Goal: Information Seeking & Learning: Learn about a topic

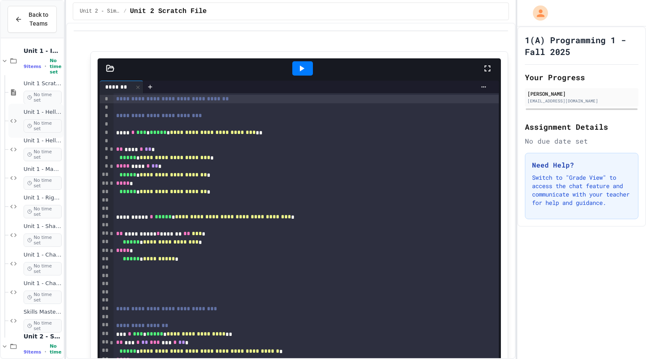
click at [13, 121] on icon at bounding box center [13, 121] width 10 height 8
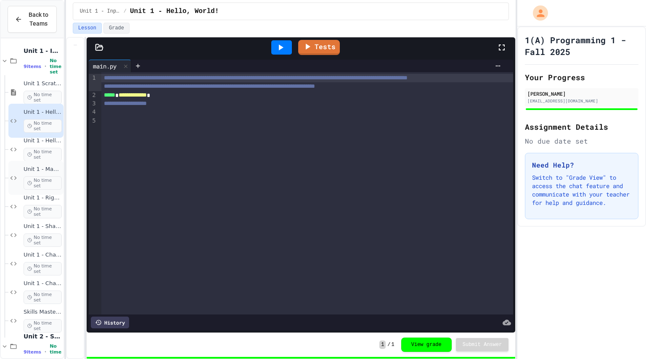
click at [22, 162] on div "Unit 1 - Mad Lib No time set" at bounding box center [35, 178] width 55 height 34
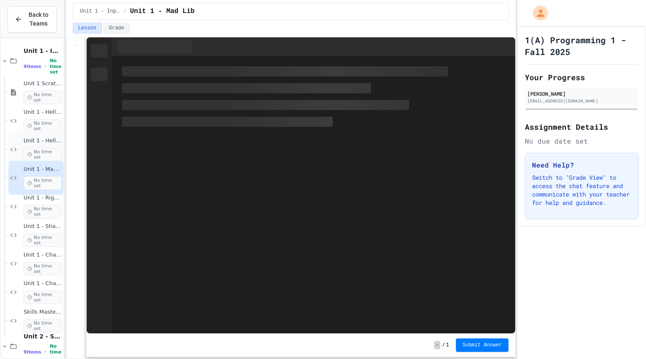
click at [37, 150] on span "No time set" at bounding box center [43, 154] width 38 height 13
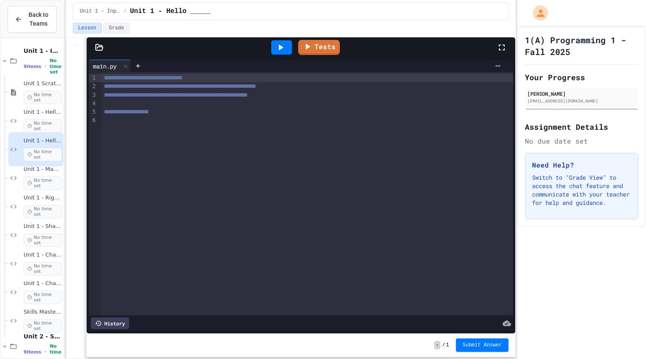
scroll to position [281, 0]
click at [322, 112] on div "**********" at bounding box center [307, 112] width 412 height 8
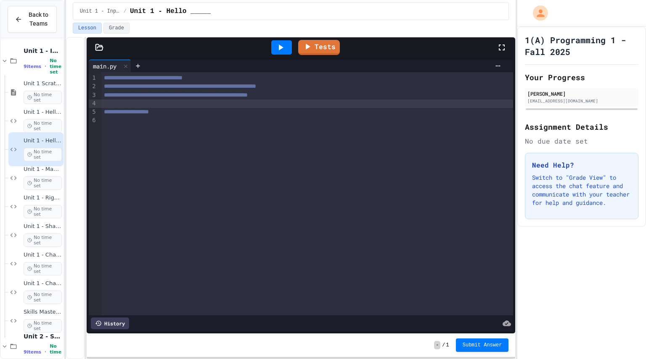
click at [88, 128] on div "**********" at bounding box center [291, 198] width 450 height 322
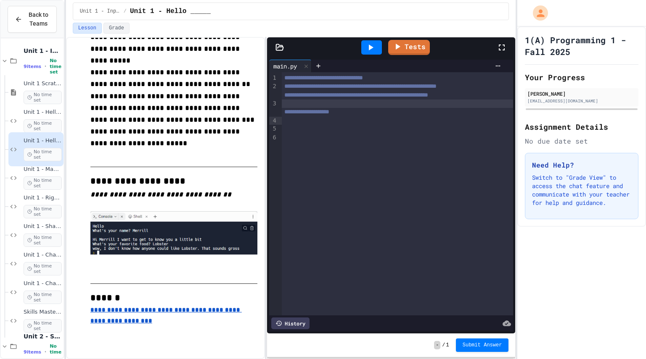
click at [268, 150] on div "**********" at bounding box center [291, 198] width 450 height 322
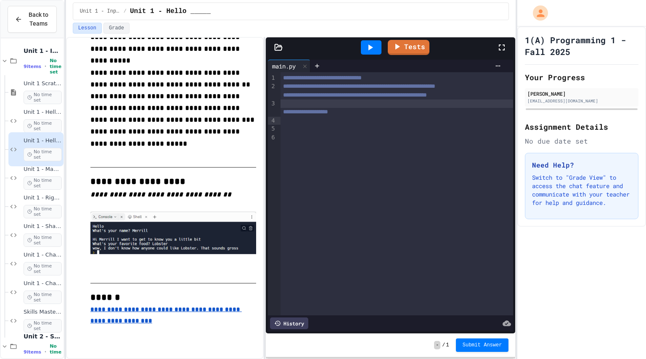
scroll to position [234, 0]
click at [42, 173] on div "Unit 1 - Mad Lib No time set" at bounding box center [43, 178] width 38 height 24
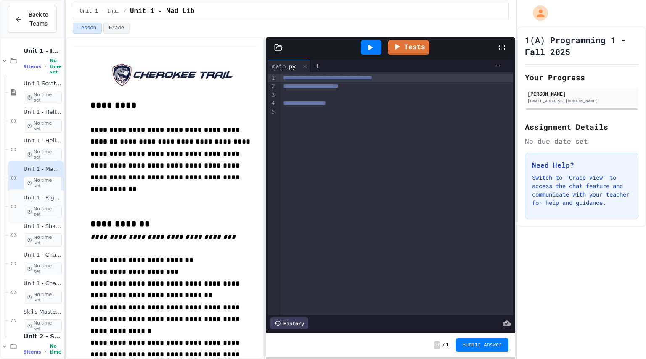
click at [37, 203] on div "Unit 1 - Right Triangle Calculator No time set" at bounding box center [43, 207] width 38 height 24
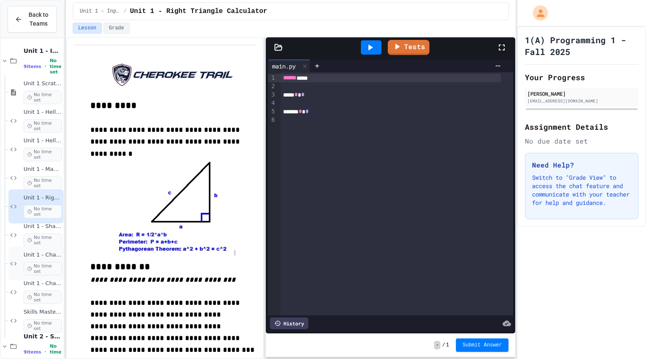
click at [50, 247] on div "Unit 1 - Challenge Project - Cat Years Calculator No time set" at bounding box center [35, 264] width 55 height 34
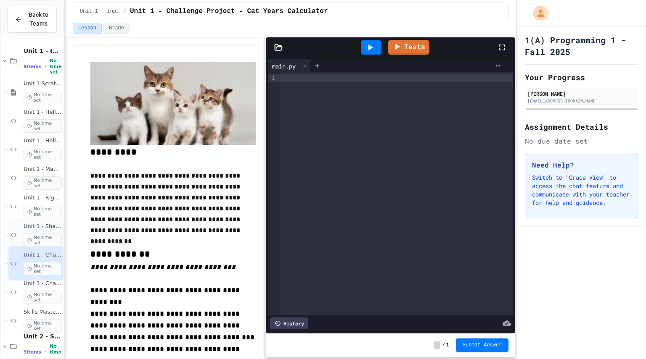
click at [47, 231] on div "Unit 1 - Sharing Cookies No time set" at bounding box center [43, 235] width 38 height 24
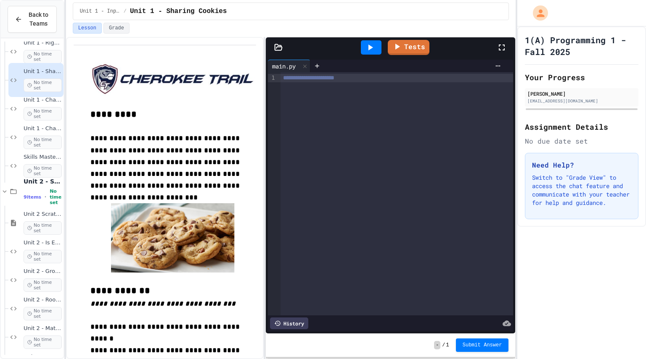
scroll to position [154, 0]
click at [27, 168] on span "No time set" at bounding box center [43, 171] width 38 height 13
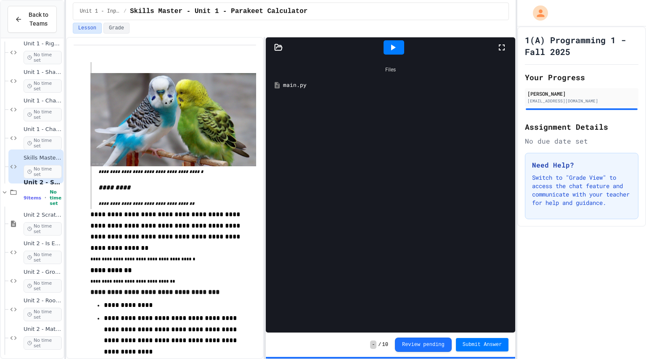
click at [304, 83] on div "main.py" at bounding box center [396, 85] width 227 height 8
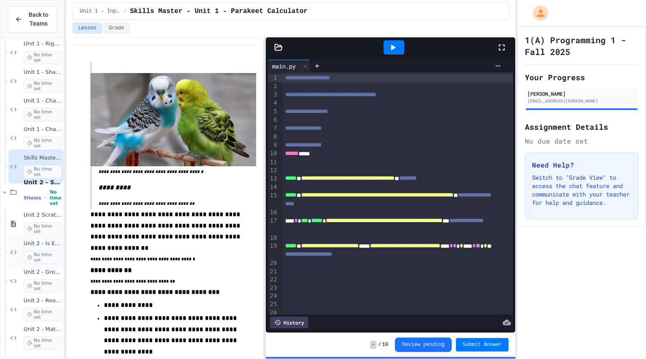
click at [30, 258] on icon at bounding box center [29, 257] width 5 height 5
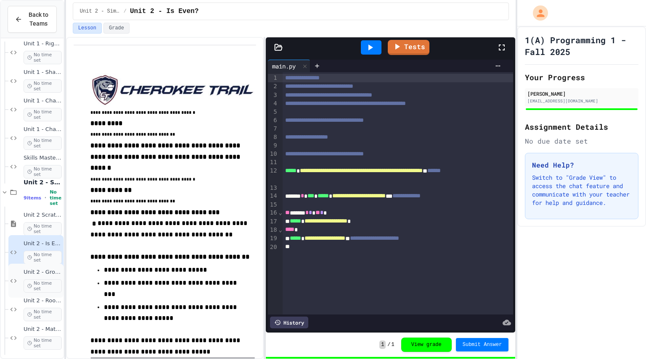
click at [31, 288] on icon at bounding box center [29, 286] width 5 height 5
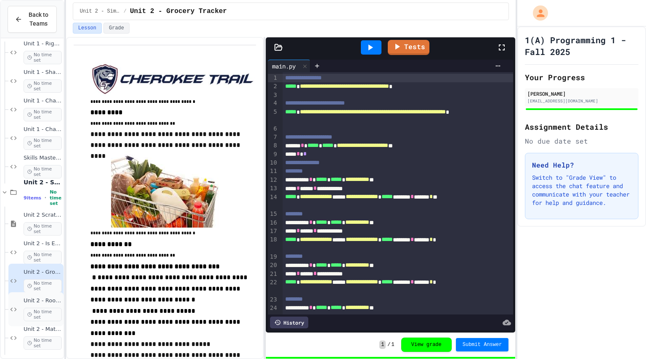
click at [39, 307] on div "Unit 2 - Rook Move No time set" at bounding box center [43, 310] width 38 height 24
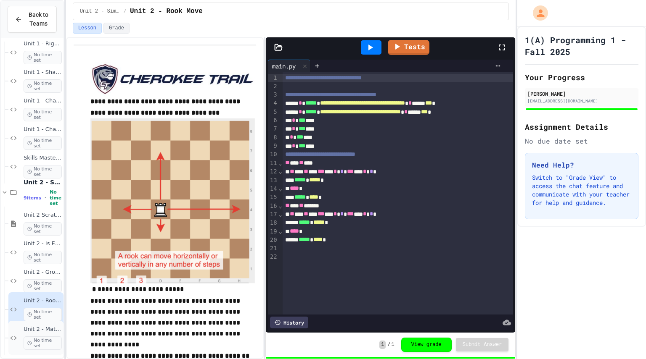
click at [20, 330] on div "Unit 2 - Math Calculator No time set" at bounding box center [35, 338] width 55 height 34
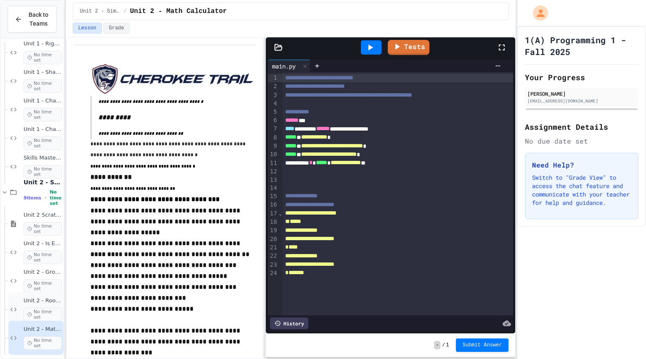
click at [34, 304] on span "Unit 2 - Rook Move" at bounding box center [43, 301] width 38 height 7
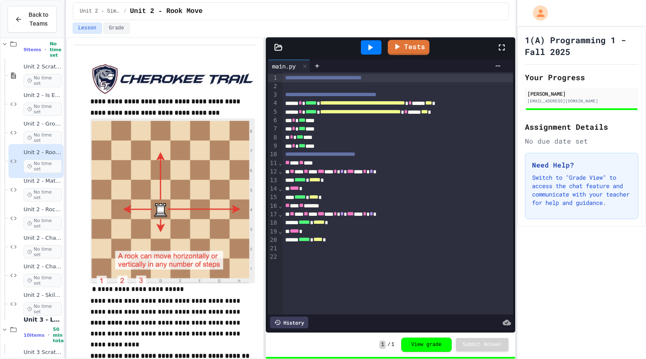
scroll to position [304, 0]
click at [29, 221] on circle at bounding box center [30, 223] width 4 height 4
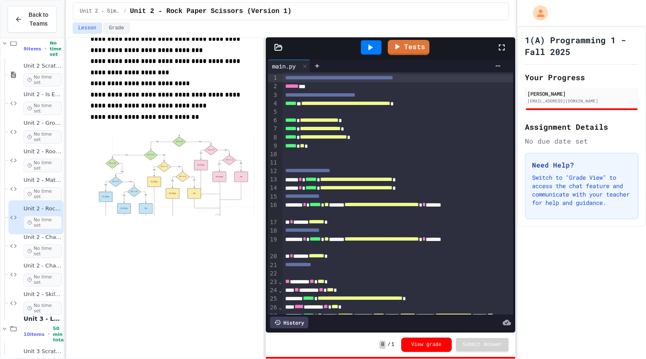
scroll to position [455, 0]
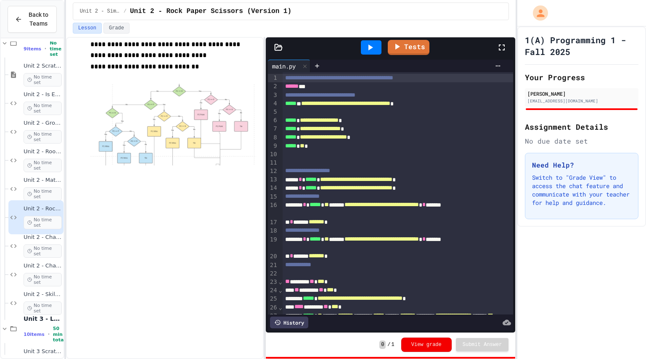
click at [441, 349] on button "View grade" at bounding box center [426, 345] width 50 height 14
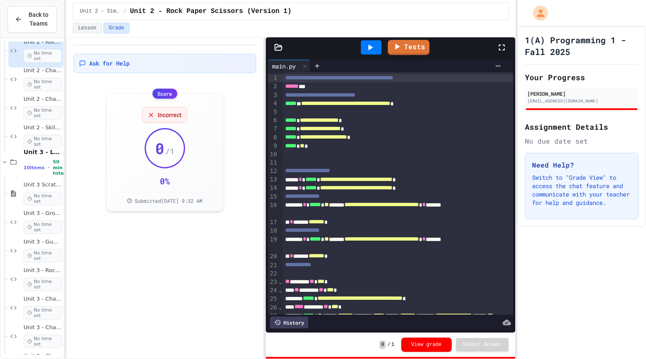
scroll to position [470, 0]
click at [47, 223] on span "No time set" at bounding box center [43, 227] width 38 height 13
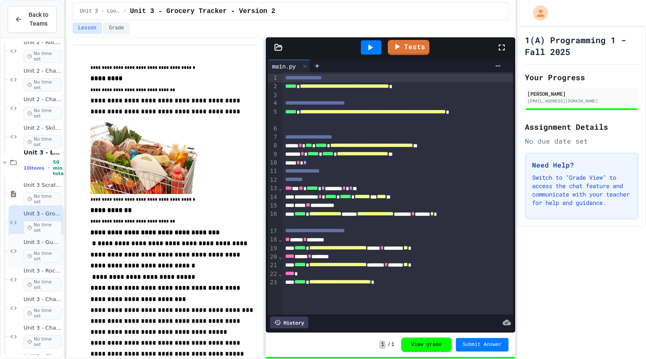
click at [35, 257] on span "No time set" at bounding box center [43, 256] width 38 height 13
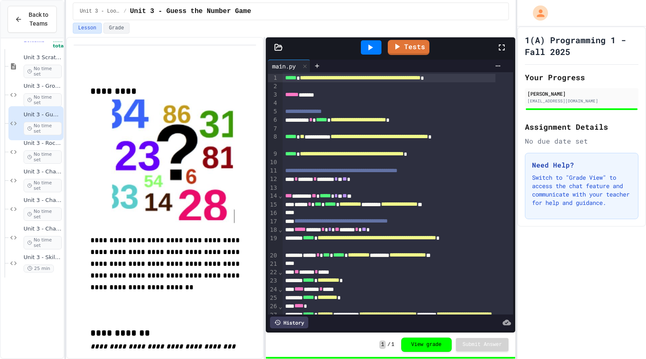
scroll to position [611, 0]
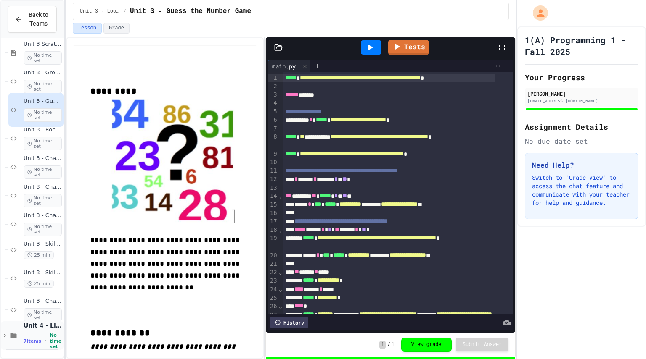
click at [7, 336] on icon at bounding box center [5, 336] width 8 height 8
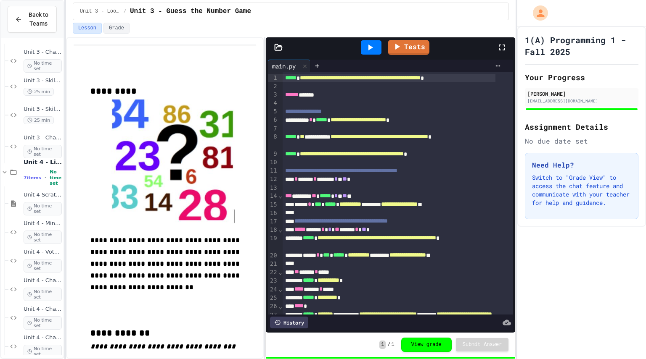
scroll to position [824, 0]
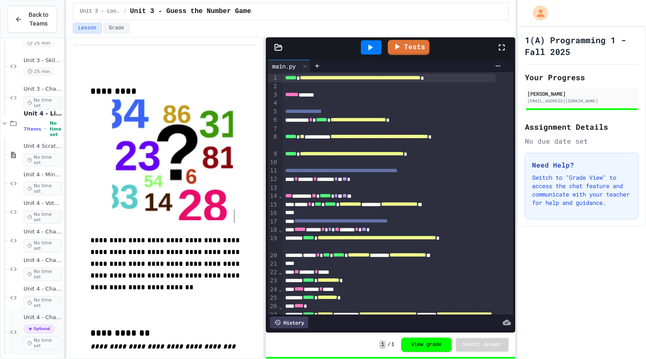
click at [38, 324] on div "Unit 4 - Challenge Project - Grade Calculator Optional No time set" at bounding box center [43, 332] width 38 height 36
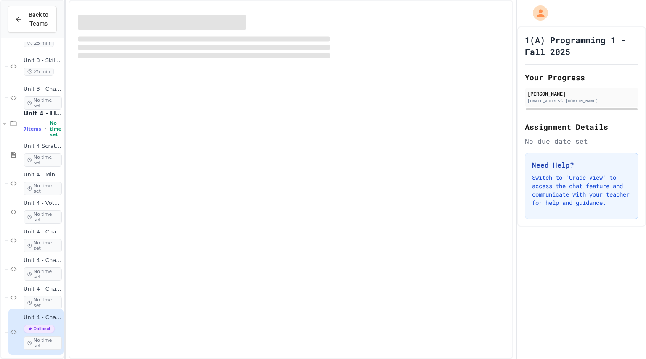
scroll to position [801, 0]
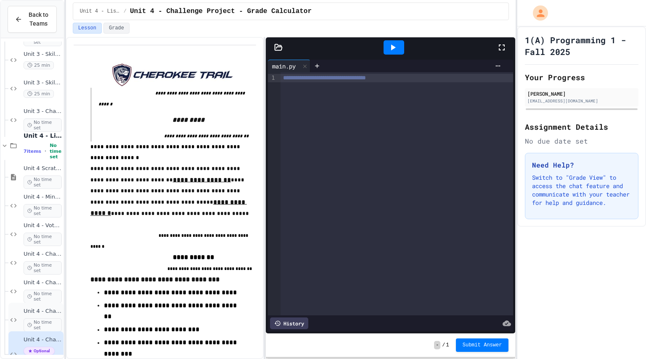
click at [31, 314] on span "Unit 4 - Challenge Project - Python Word Counter" at bounding box center [43, 311] width 38 height 7
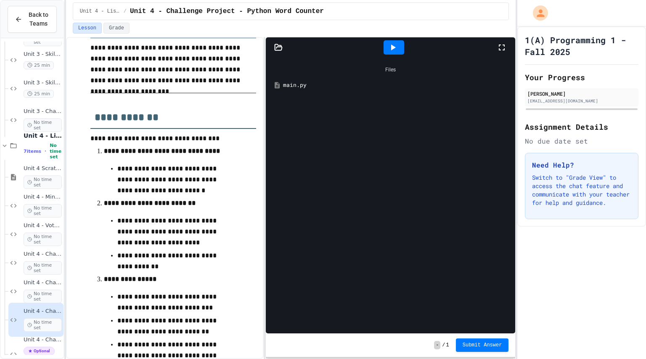
scroll to position [88, 0]
click at [43, 284] on span "Unit 4 - Challenge Projects - Quizlet - Even groups" at bounding box center [43, 283] width 38 height 7
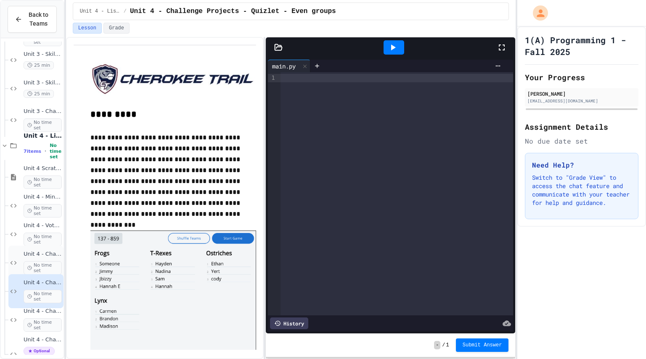
click at [30, 264] on span "No time set" at bounding box center [43, 267] width 38 height 13
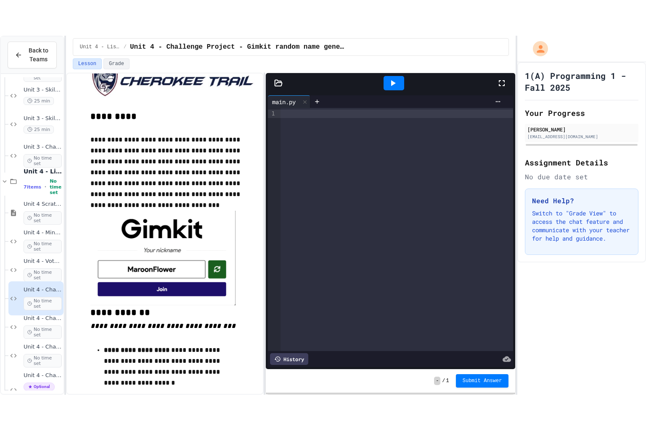
scroll to position [35, 0]
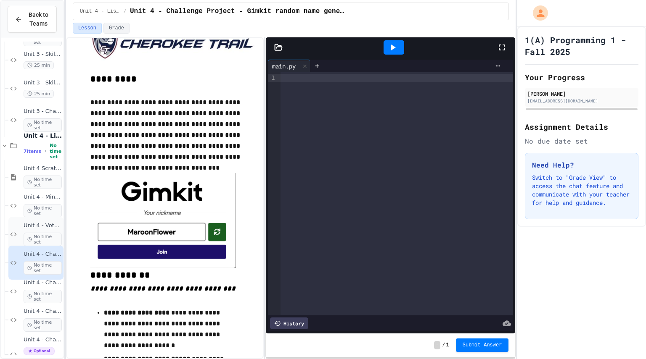
click at [45, 232] on div "Unit 4 - Vote Counter No time set" at bounding box center [43, 234] width 38 height 24
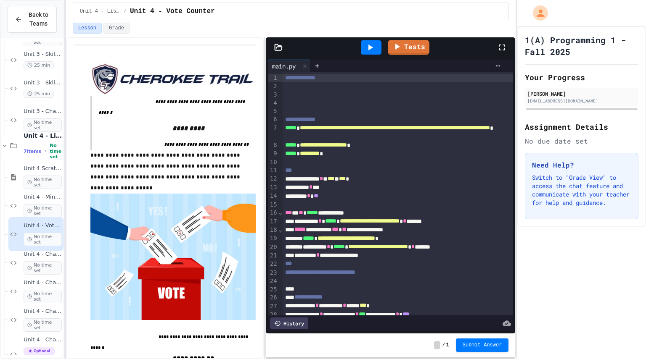
click at [371, 48] on icon at bounding box center [370, 48] width 5 height 6
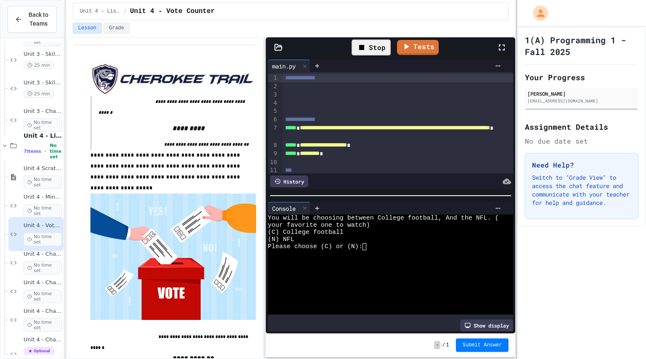
click at [516, 45] on div at bounding box center [516, 179] width 2 height 359
click at [504, 44] on icon at bounding box center [501, 47] width 10 height 10
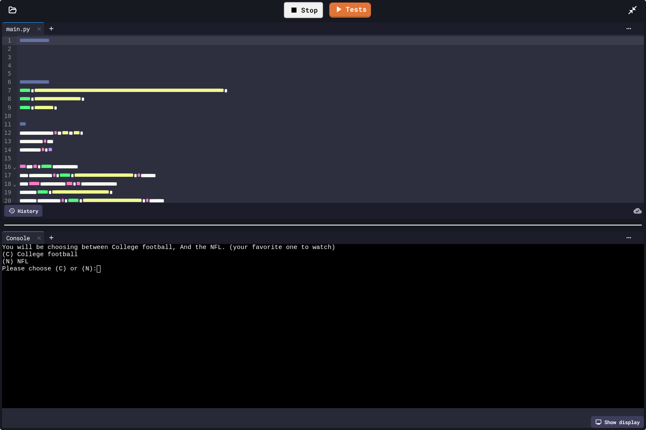
click at [313, 226] on div at bounding box center [323, 225] width 646 height 8
click at [314, 225] on div at bounding box center [323, 225] width 646 height 8
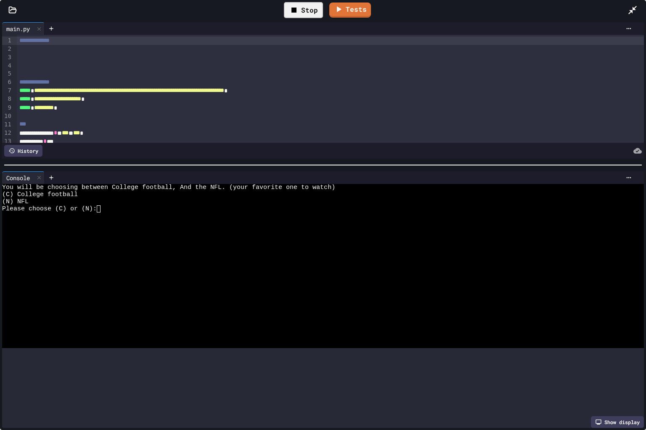
click at [326, 161] on div at bounding box center [323, 165] width 646 height 8
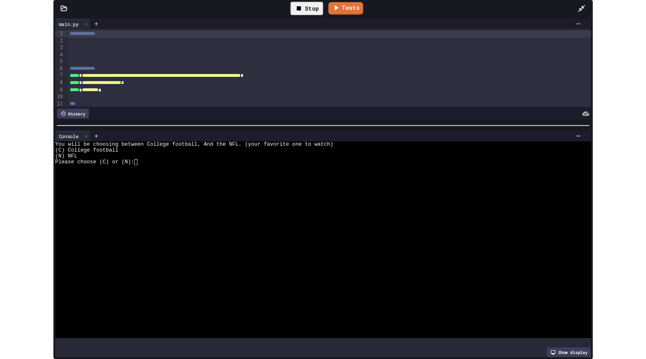
scroll to position [752, 0]
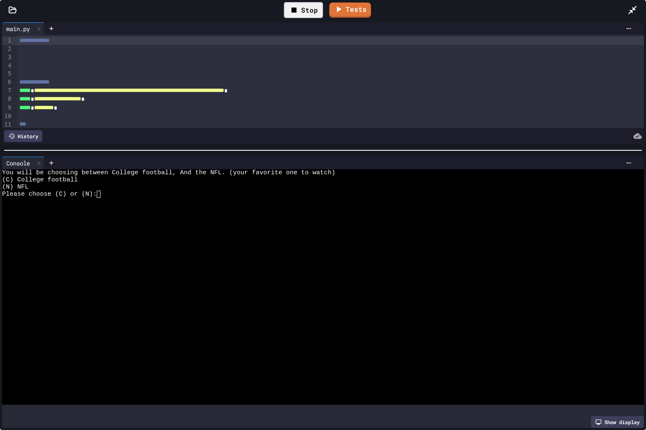
click at [277, 227] on div at bounding box center [316, 230] width 628 height 7
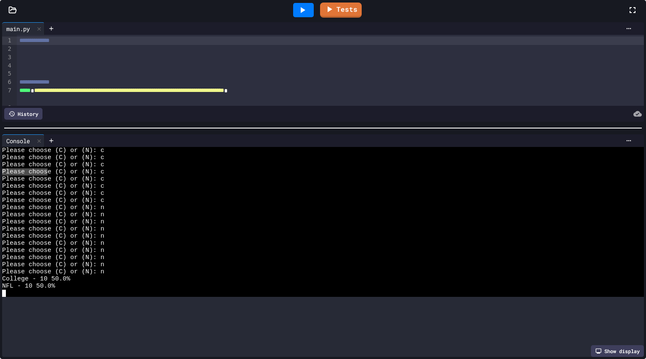
scroll to position [43, 0]
